Goal: Task Accomplishment & Management: Use online tool/utility

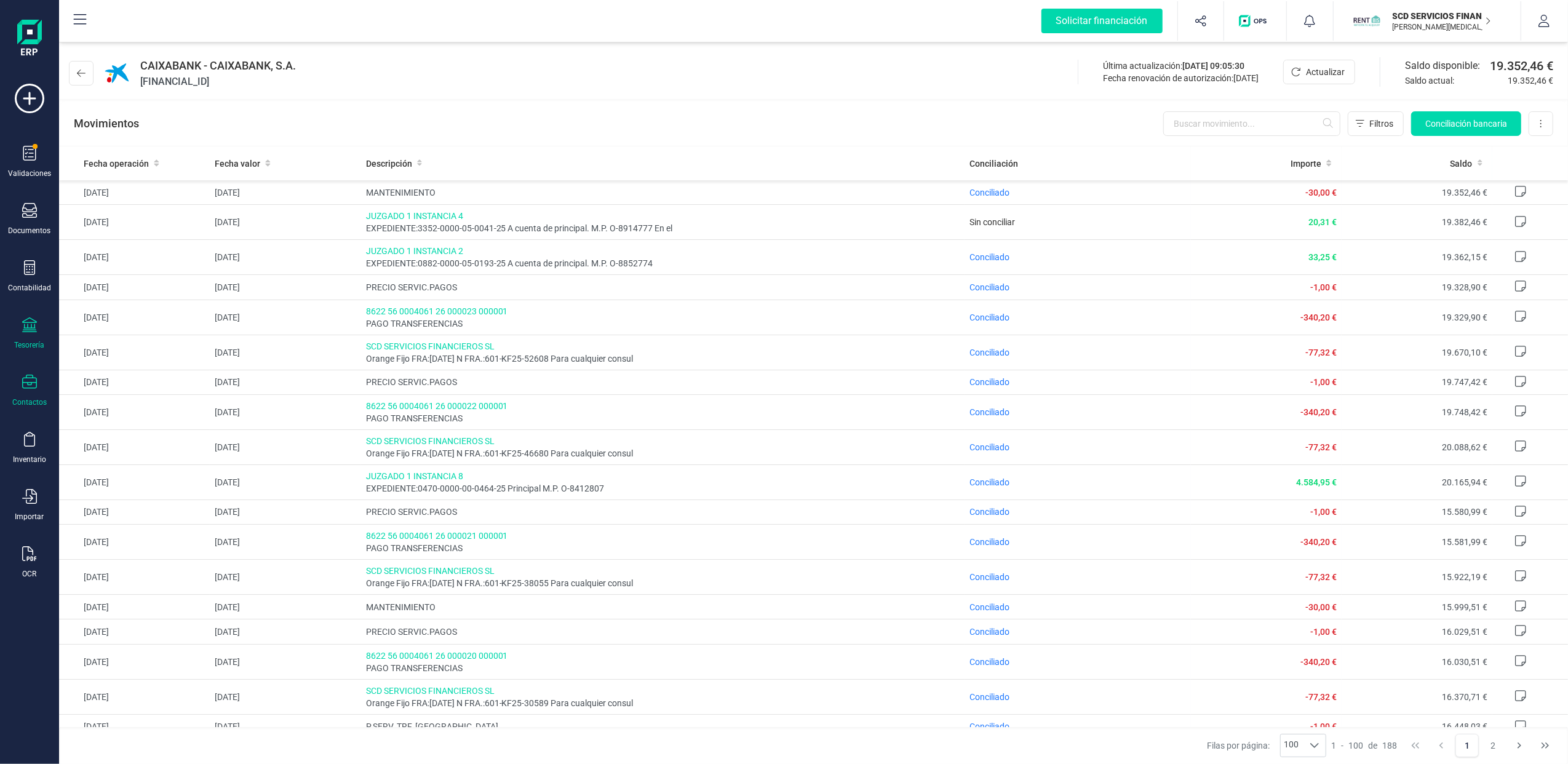
click at [38, 386] on div "Contactos" at bounding box center [30, 391] width 49 height 33
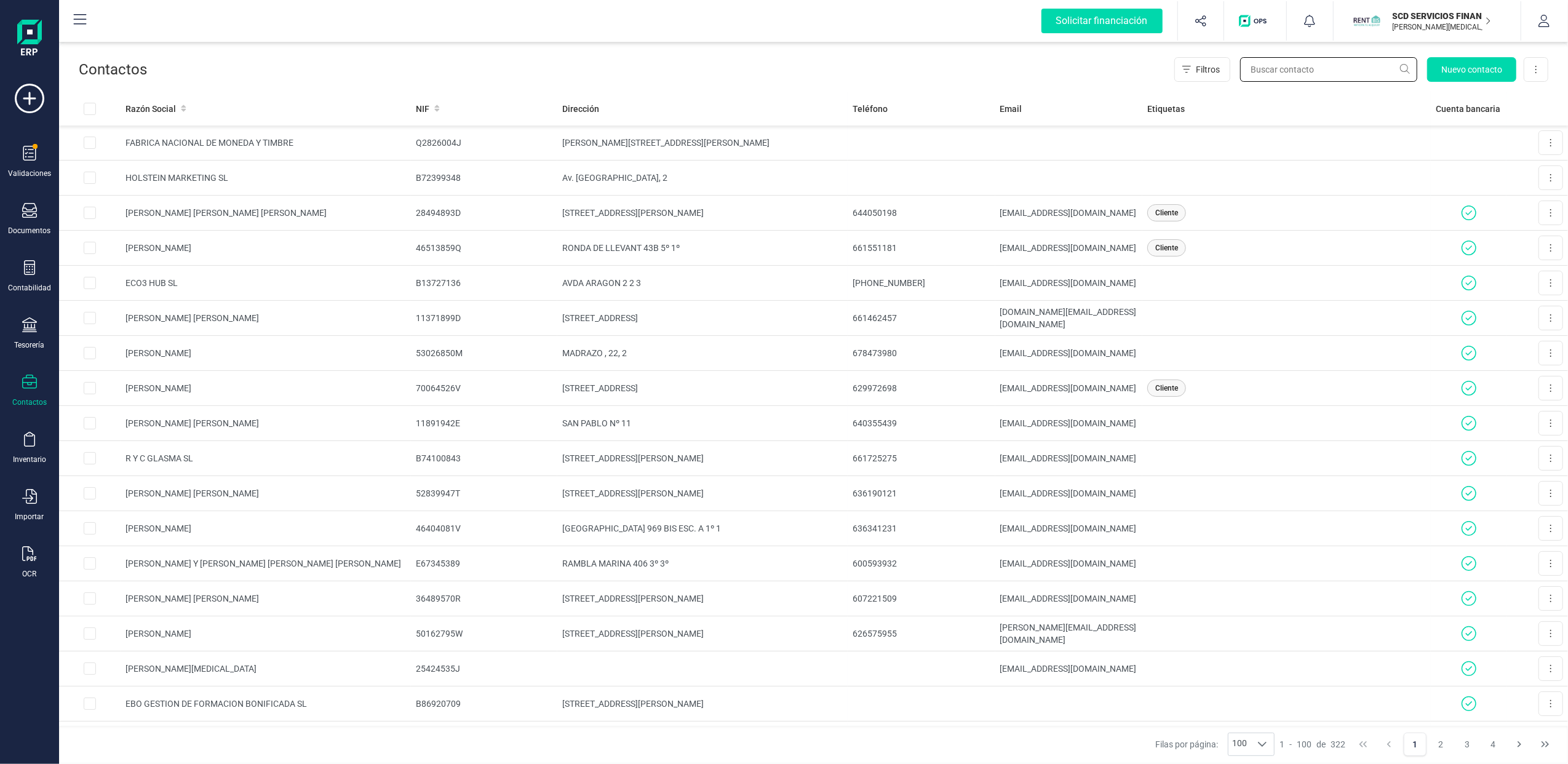
click at [1285, 63] on input "text" at bounding box center [1329, 70] width 178 height 25
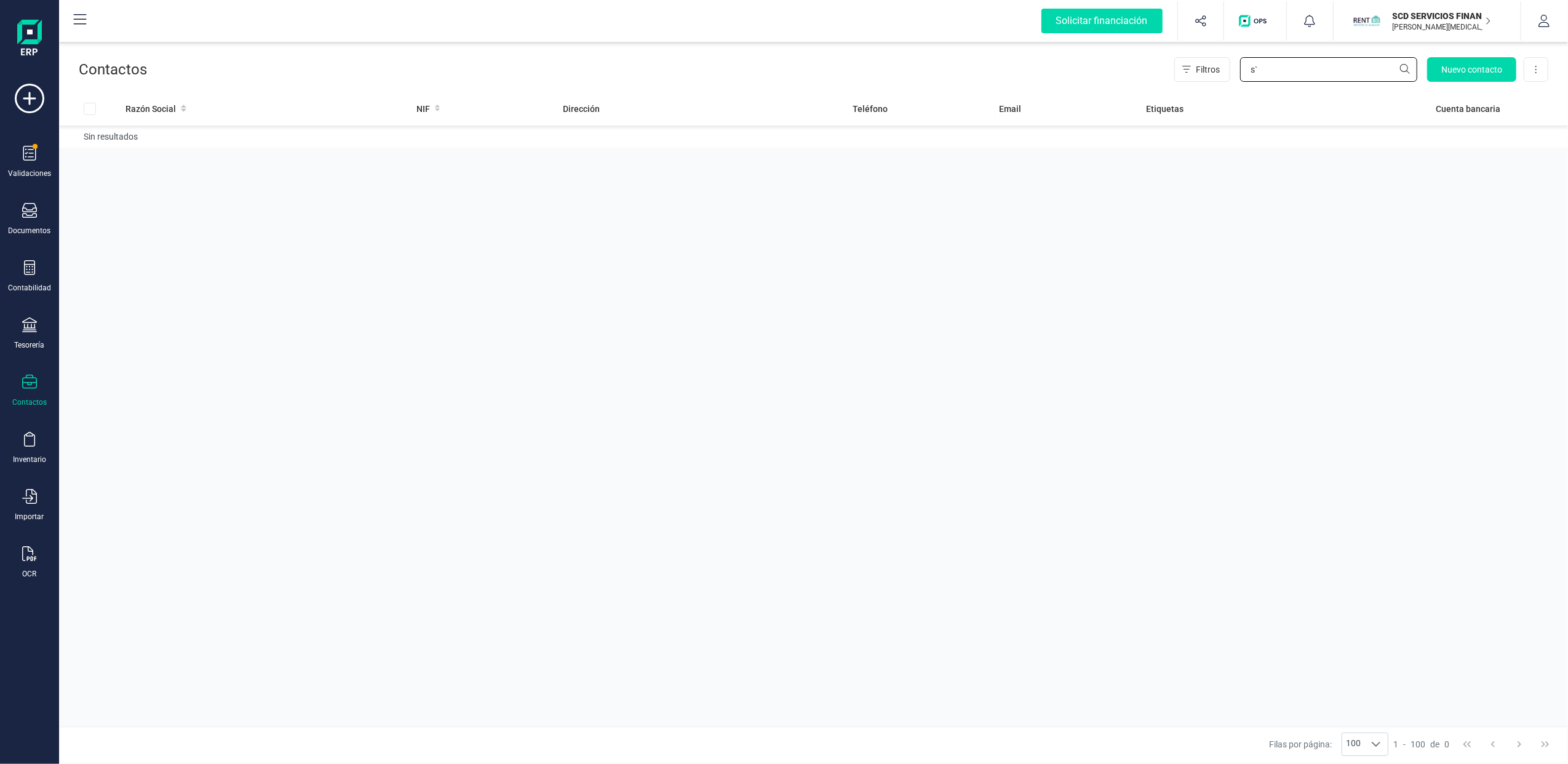
type input "s"
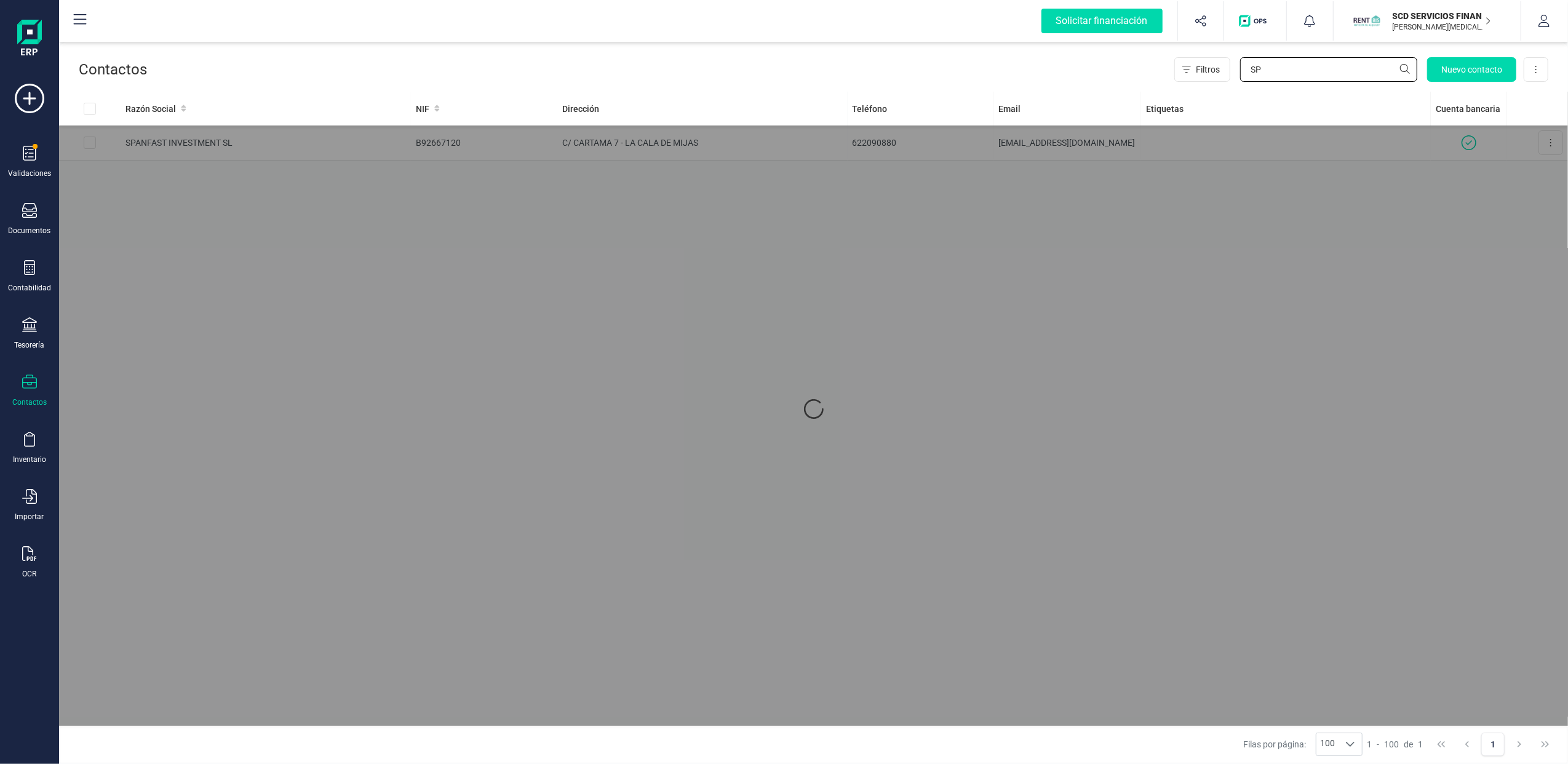
type input "S"
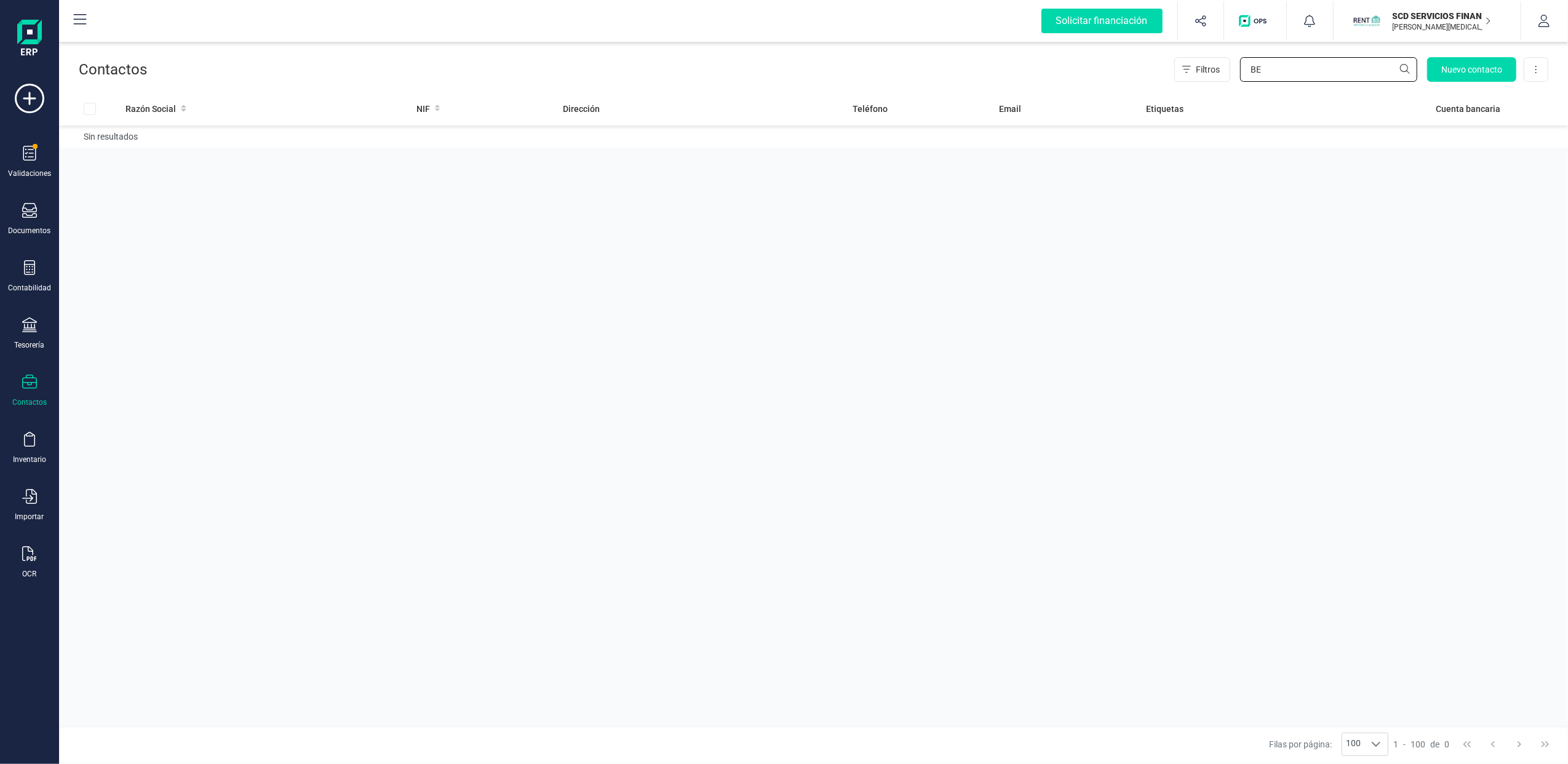
type input "B"
type input "SPANFAST"
click at [89, 143] on input "Row Selected 5c3985d4-e79f-4295-bc65-70828862974c" at bounding box center [89, 143] width 12 height 12
checkbox input "true"
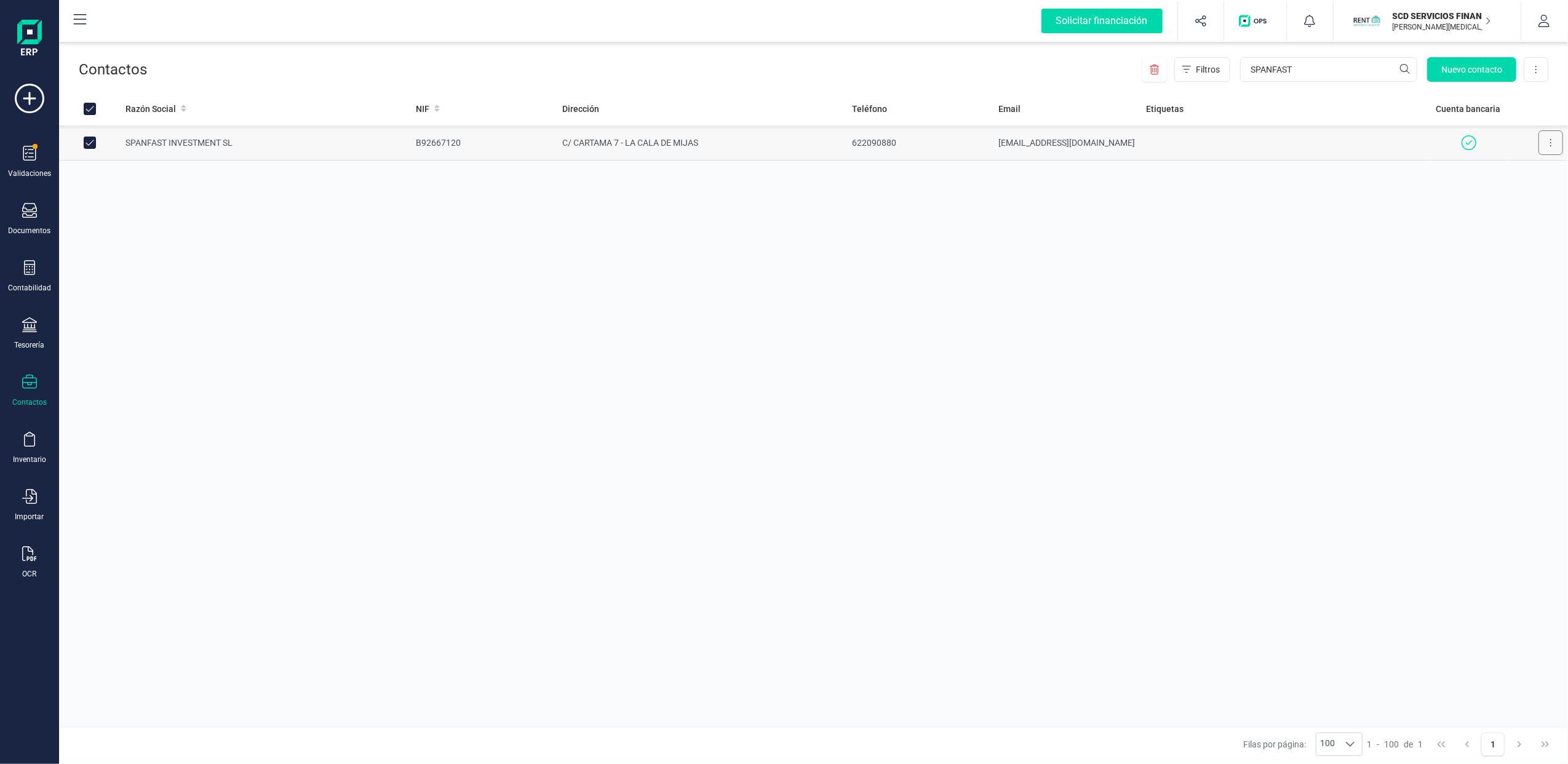
click at [1553, 146] on button at bounding box center [1551, 143] width 25 height 25
click at [1307, 351] on div "Razón Social NIF Dirección Teléfono Email Etiquetas Cuenta bancaria SPANFAST IN…" at bounding box center [813, 409] width 1509 height 634
click at [86, 143] on input "Row Unselected 5c3985d4-e79f-4295-bc65-70828862974c" at bounding box center [89, 143] width 12 height 12
checkbox input "false"
